Goal: Information Seeking & Learning: Find specific fact

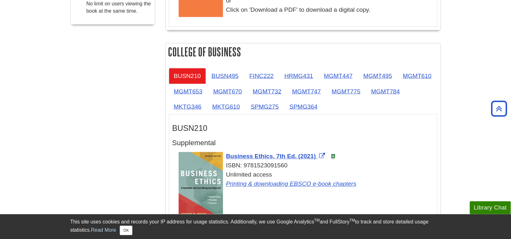
scroll to position [380, 0]
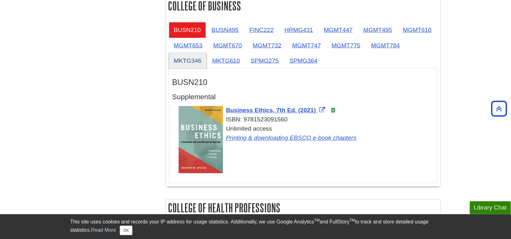
click at [191, 57] on link "MKTG346" at bounding box center [188, 61] width 38 height 16
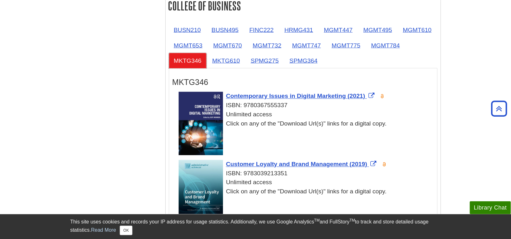
scroll to position [412, 0]
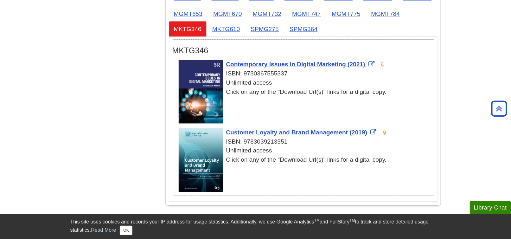
drag, startPoint x: 289, startPoint y: 140, endPoint x: 245, endPoint y: 141, distance: 44.1
click at [245, 141] on div "ISBN: 9783039213351" at bounding box center [307, 142] width 256 height 9
copy div "9783039213351"
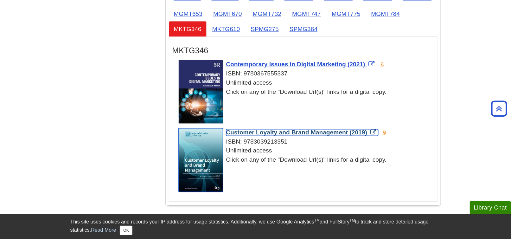
click at [306, 130] on span "Customer Loyalty and Brand Management (2019)" at bounding box center [296, 132] width 141 height 7
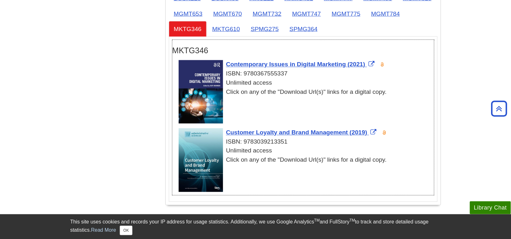
click at [307, 181] on div "Customer Loyalty and Brand Management (2019) ISBN: 9783039213351 Unlimited acce…" at bounding box center [307, 161] width 256 height 67
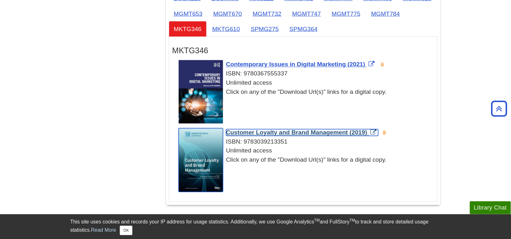
click at [308, 131] on span "Customer Loyalty and Brand Management (2019)" at bounding box center [296, 132] width 141 height 7
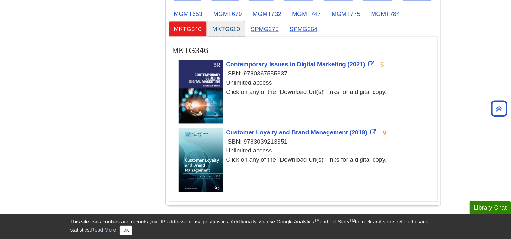
click at [216, 29] on link "MKTG610" at bounding box center [226, 29] width 38 height 16
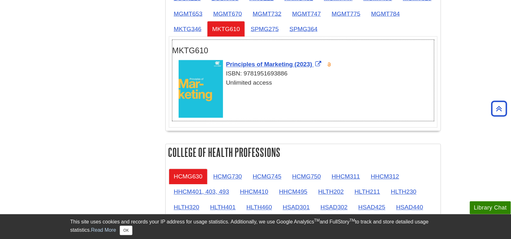
drag, startPoint x: 290, startPoint y: 70, endPoint x: 245, endPoint y: 73, distance: 45.7
click at [245, 73] on div "ISBN: 9781951693886" at bounding box center [307, 73] width 256 height 9
copy div "9781951693886"
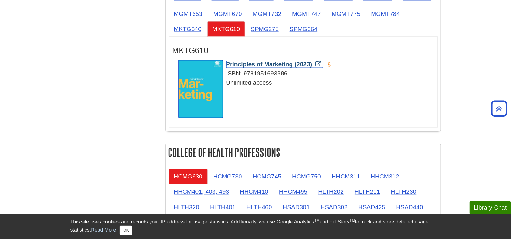
click at [257, 63] on span "Principles of Marketing (2023)" at bounding box center [269, 64] width 86 height 7
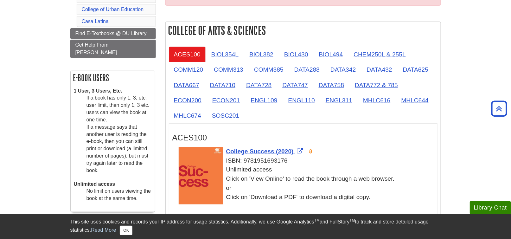
scroll to position [159, 0]
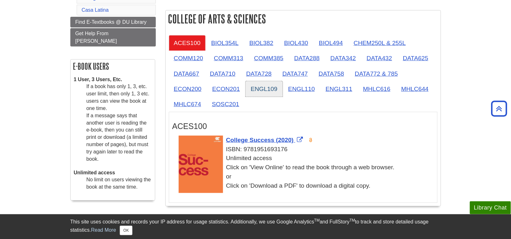
click at [262, 89] on link "ENGL109" at bounding box center [264, 89] width 37 height 16
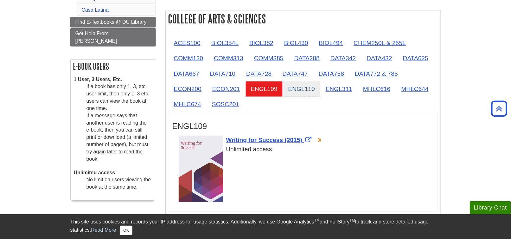
click at [306, 88] on link "ENGL110" at bounding box center [301, 89] width 37 height 16
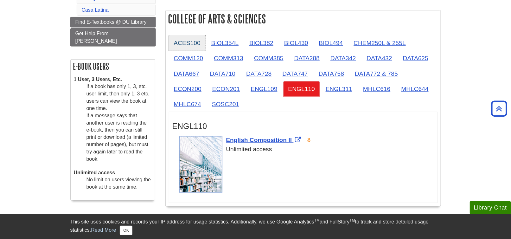
click at [190, 42] on link "ACES100" at bounding box center [187, 43] width 37 height 16
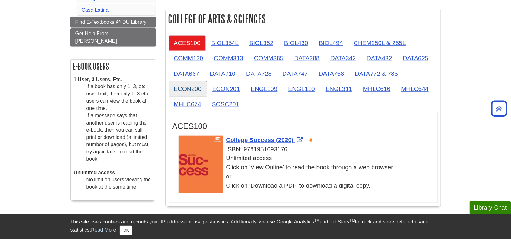
click at [178, 89] on link "ECON200" at bounding box center [188, 89] width 38 height 16
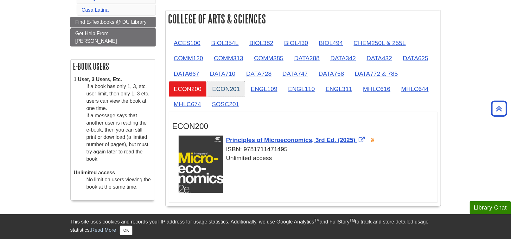
click at [218, 87] on link "ECON201" at bounding box center [226, 89] width 38 height 16
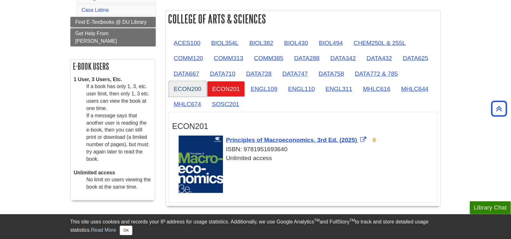
click at [191, 82] on link "ECON200" at bounding box center [188, 89] width 38 height 16
